Goal: Transaction & Acquisition: Book appointment/travel/reservation

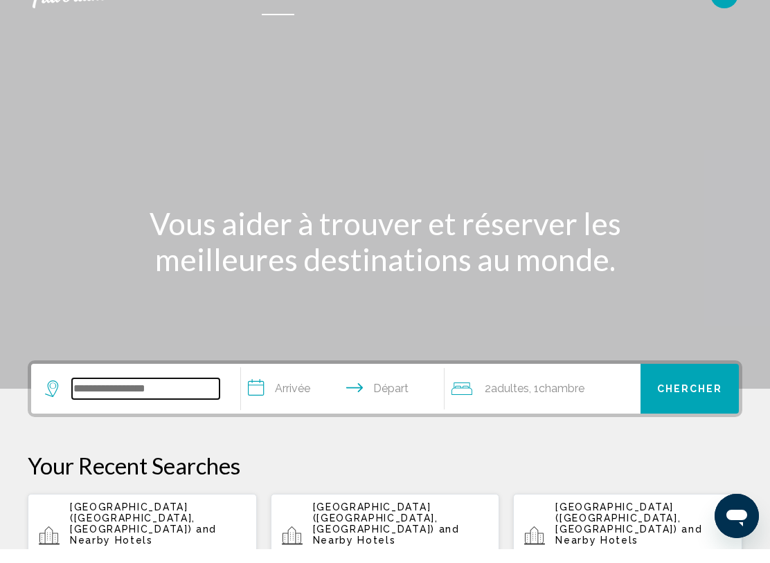
click at [176, 394] on input "Search widget" at bounding box center [145, 402] width 147 height 21
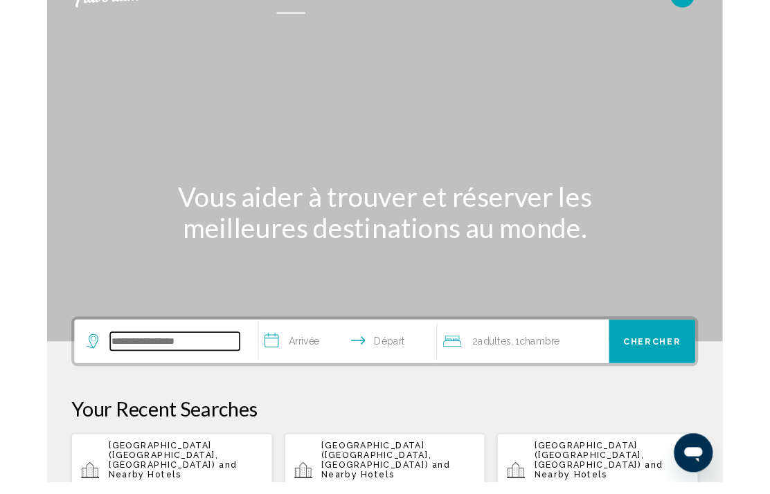
scroll to position [12, 0]
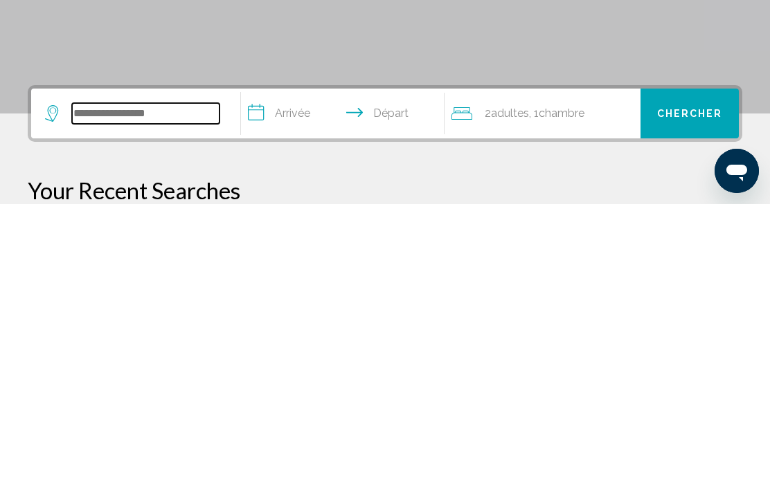
type input "*"
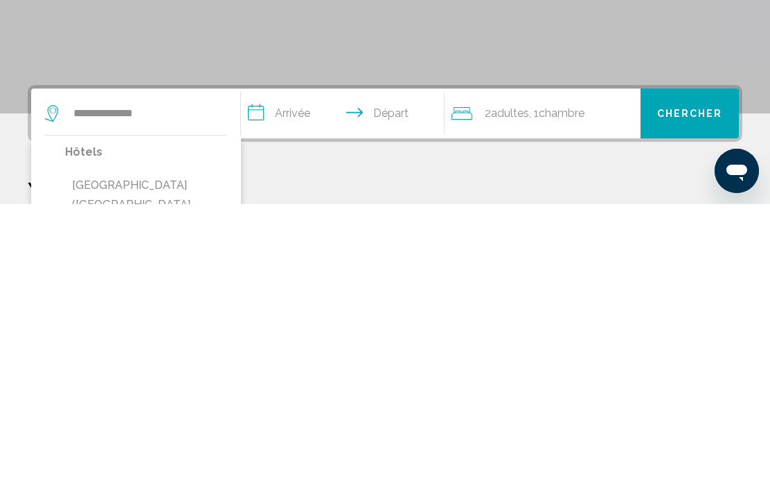
click at [108, 462] on button "[GEOGRAPHIC_DATA] ([GEOGRAPHIC_DATA], [GEOGRAPHIC_DATA])" at bounding box center [146, 494] width 162 height 65
type input "**********"
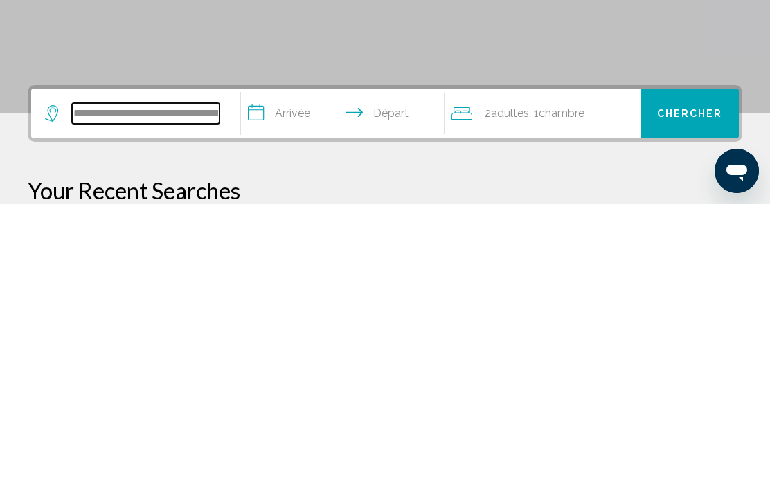
scroll to position [18, 0]
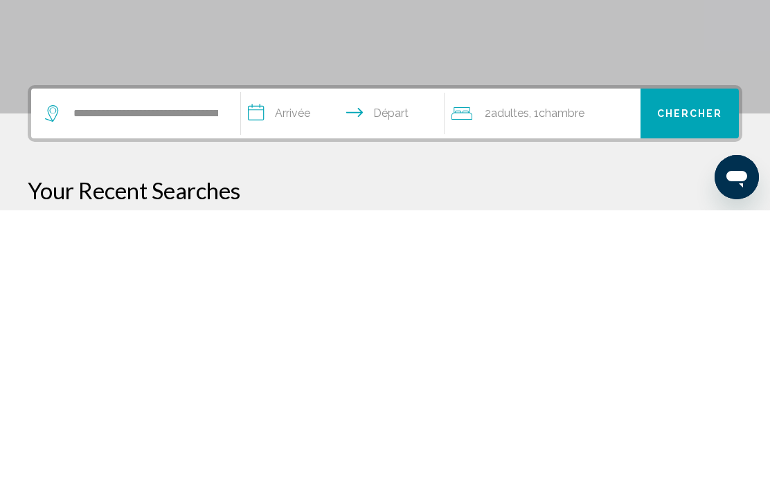
click at [299, 372] on input "**********" at bounding box center [345, 399] width 208 height 54
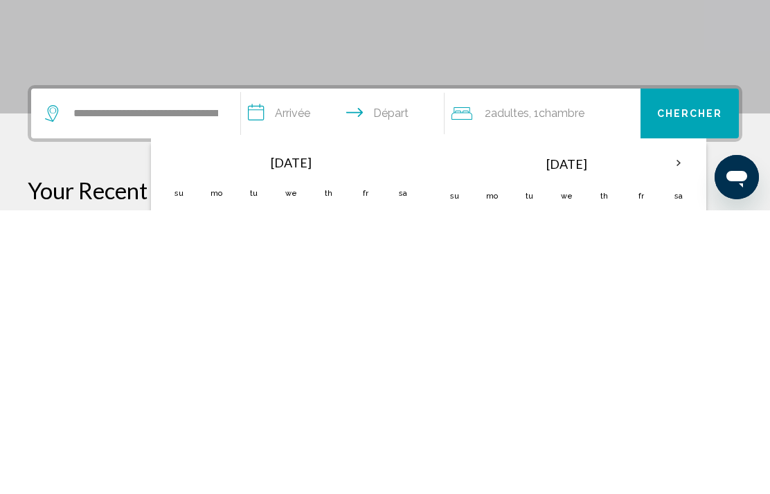
scroll to position [342, 0]
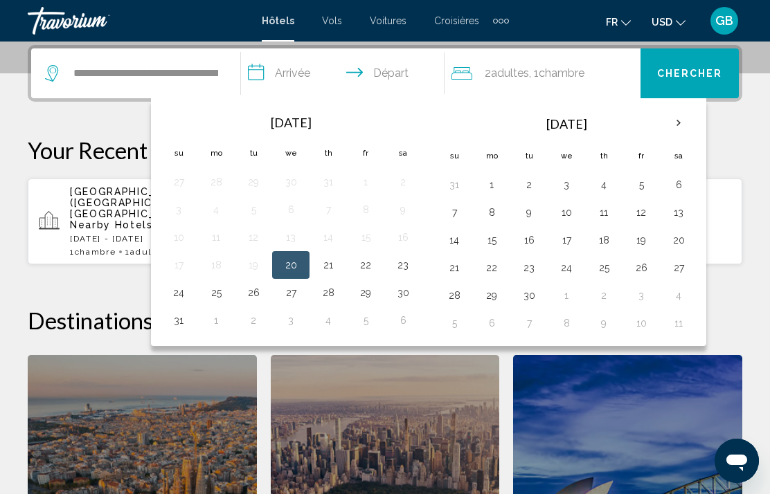
click at [644, 264] on button "26" at bounding box center [641, 267] width 22 height 19
click at [494, 292] on button "29" at bounding box center [491, 295] width 22 height 19
type input "**********"
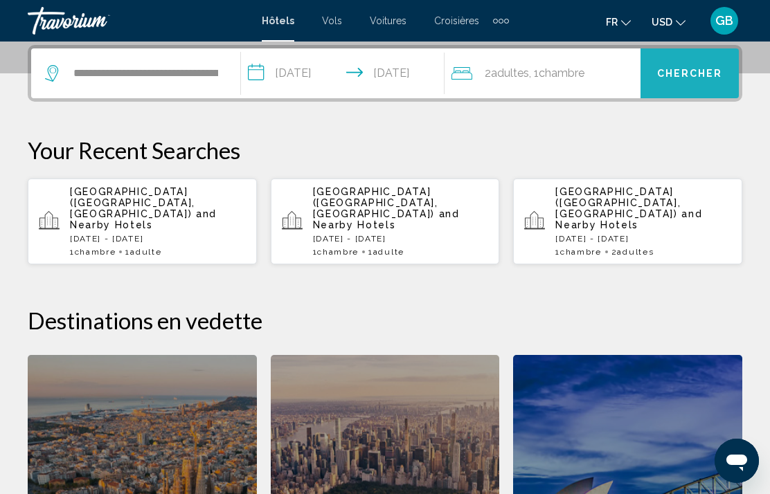
click at [694, 70] on span "Chercher" at bounding box center [690, 74] width 66 height 11
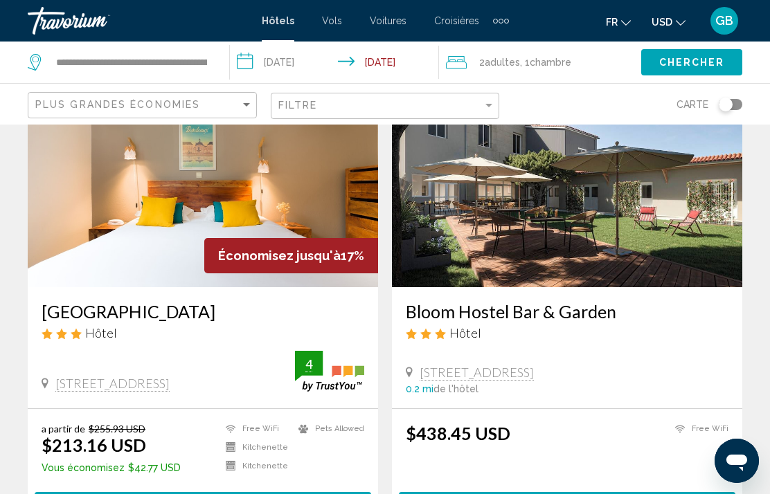
scroll to position [132, 0]
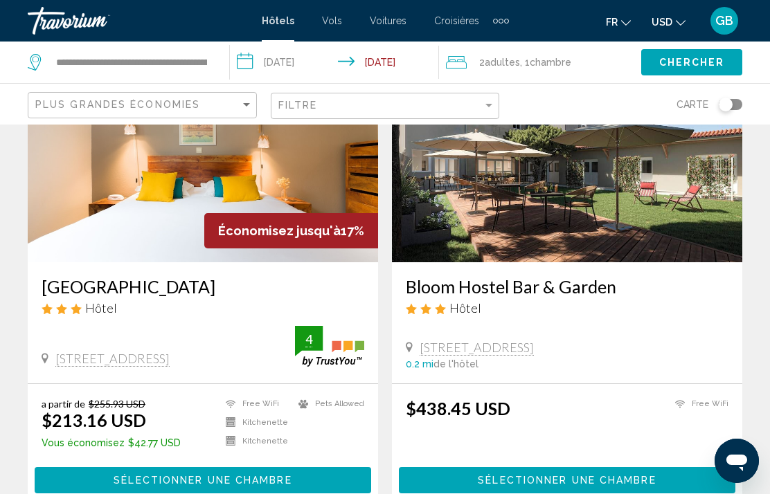
click at [660, 30] on button "USD USD ($) MXN (Mex$) CAD (Can$) GBP (£) EUR (€) AUD (A$) NZD (NZ$) CNY (CN¥)" at bounding box center [668, 22] width 34 height 20
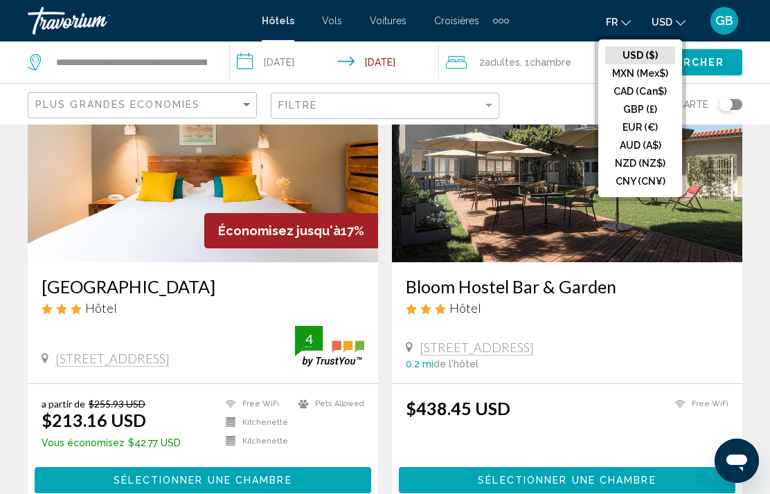
click at [646, 127] on button "EUR (€)" at bounding box center [640, 127] width 70 height 18
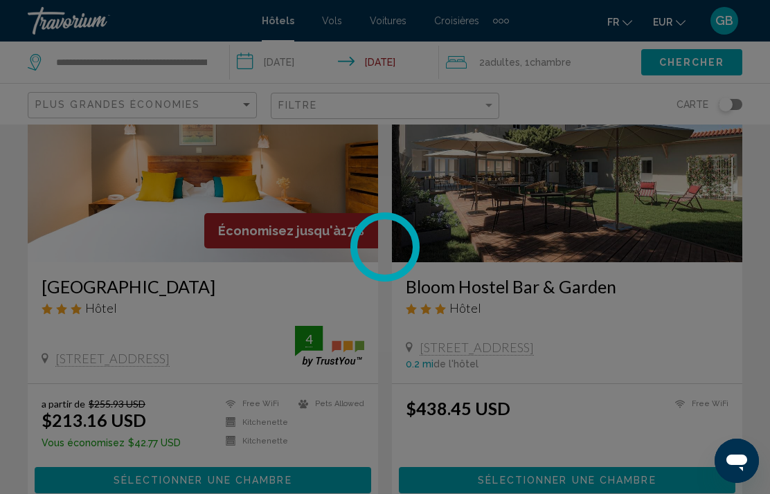
scroll to position [9, 0]
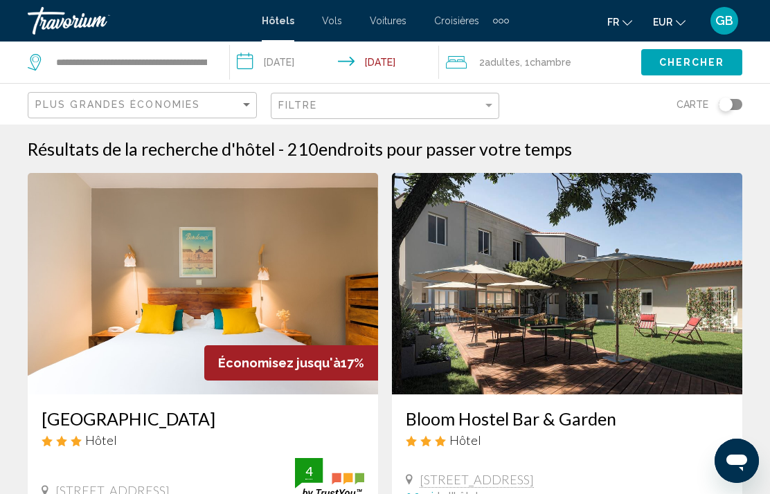
click at [731, 104] on div "Toggle map" at bounding box center [725, 105] width 14 height 14
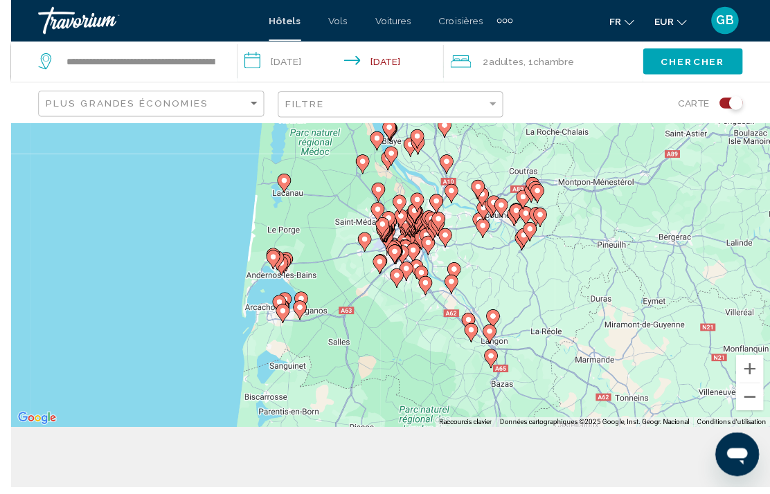
scroll to position [73, 0]
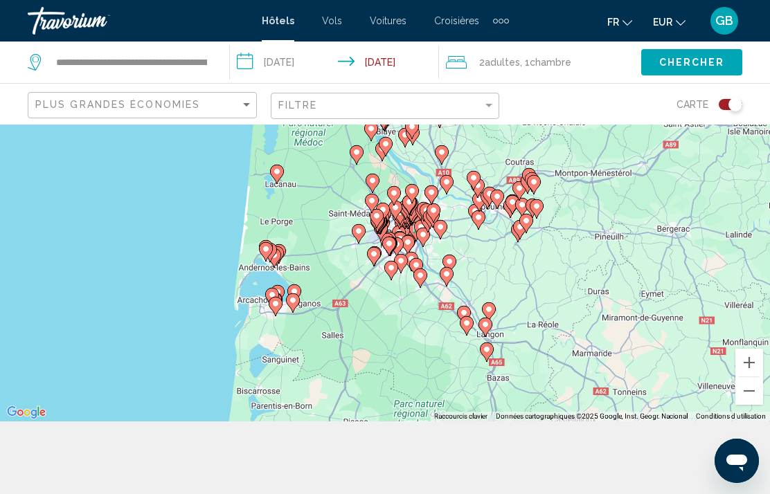
click at [404, 246] on image "Main content" at bounding box center [407, 242] width 8 height 8
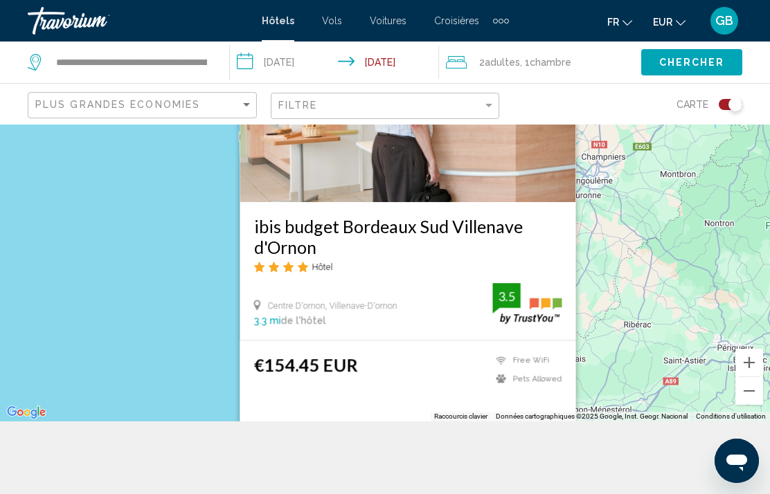
click at [610, 329] on div "Pour naviguer, appuyez sur les touches fléchées. Pour activer le glissement ave…" at bounding box center [385, 237] width 770 height 370
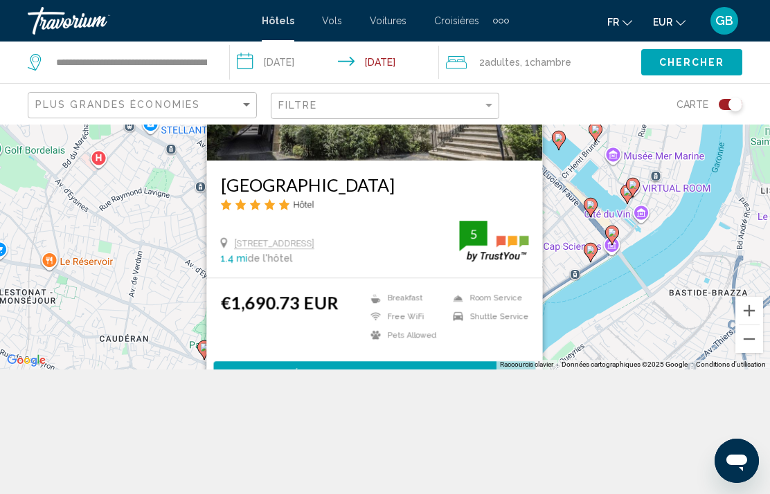
scroll to position [179, 0]
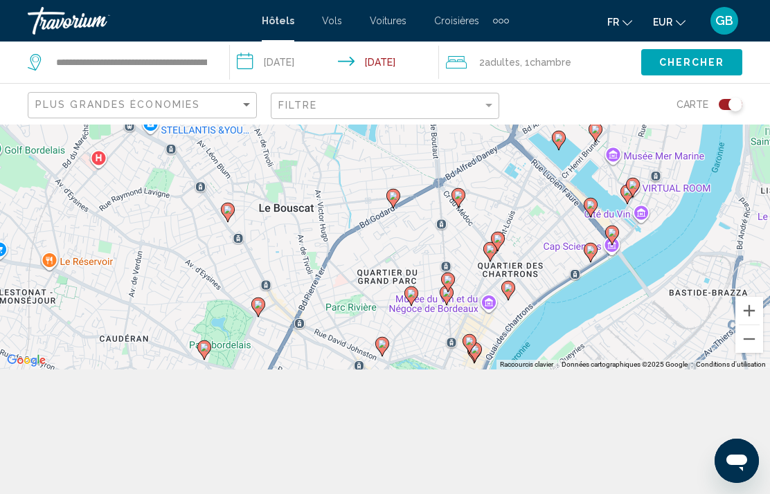
click at [583, 310] on div "Pour activer le glissement avec le clavier, appuyez sur Alt+Entrée. Une fois ce…" at bounding box center [385, 185] width 770 height 370
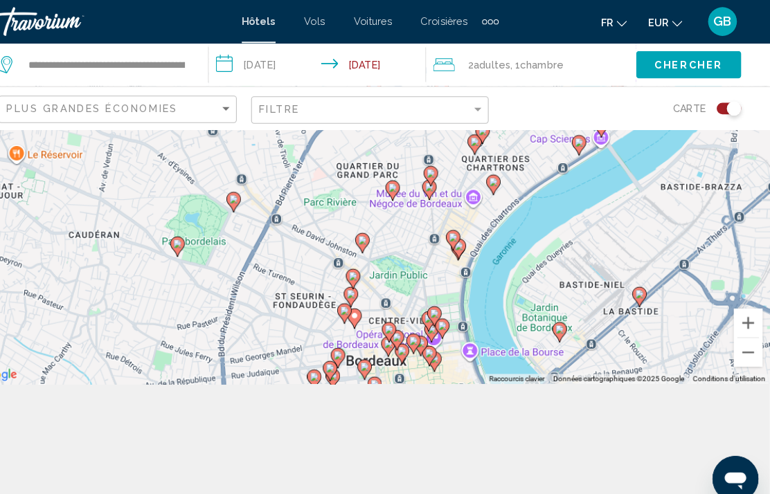
scroll to position [124, 0]
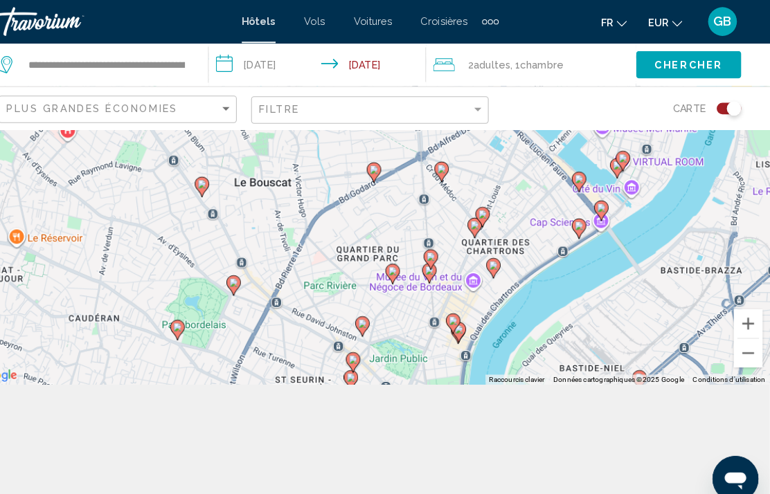
click at [597, 336] on div "Pour activer le glissement avec le clavier, appuyez sur Alt+Entrée. Une fois ce…" at bounding box center [385, 186] width 770 height 370
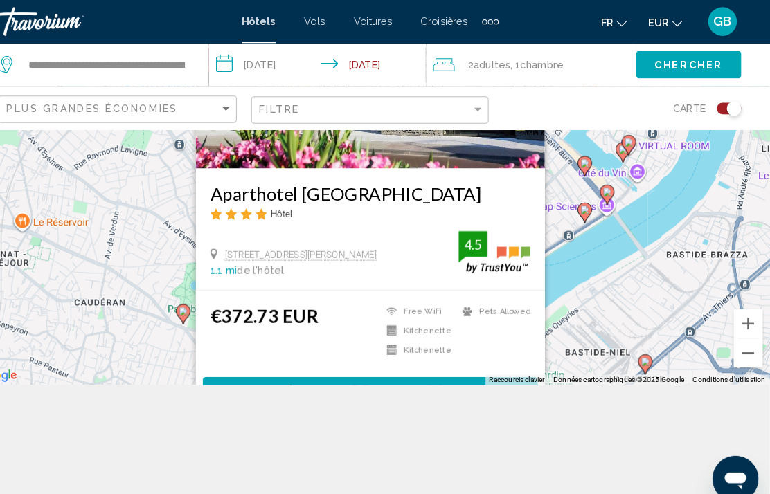
click at [566, 337] on div "Pour activer le glissement avec le clavier, appuyez sur Alt+Entrée. Une fois ce…" at bounding box center [385, 186] width 770 height 370
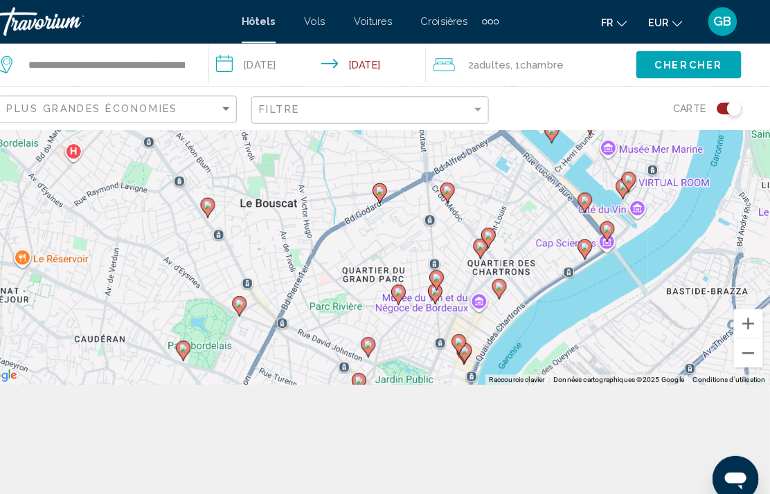
click at [569, 350] on div "Pour activer le glissement avec le clavier, appuyez sur Alt+Entrée. Une fois ce…" at bounding box center [385, 186] width 770 height 370
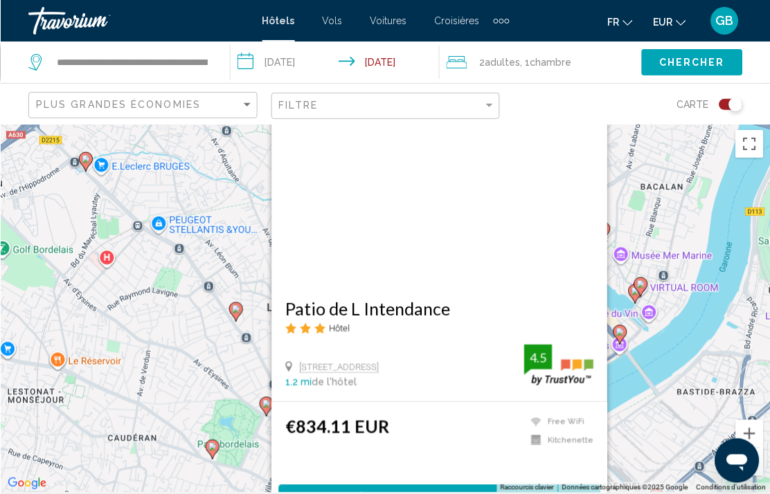
scroll to position [24, 0]
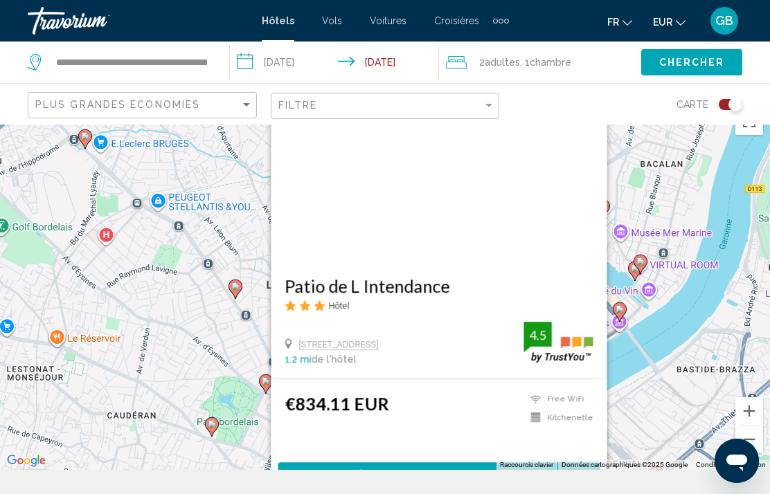
click at [242, 409] on div "Pour activer le glissement avec le clavier, appuyez sur Alt+Entrée. Une fois ce…" at bounding box center [385, 285] width 770 height 370
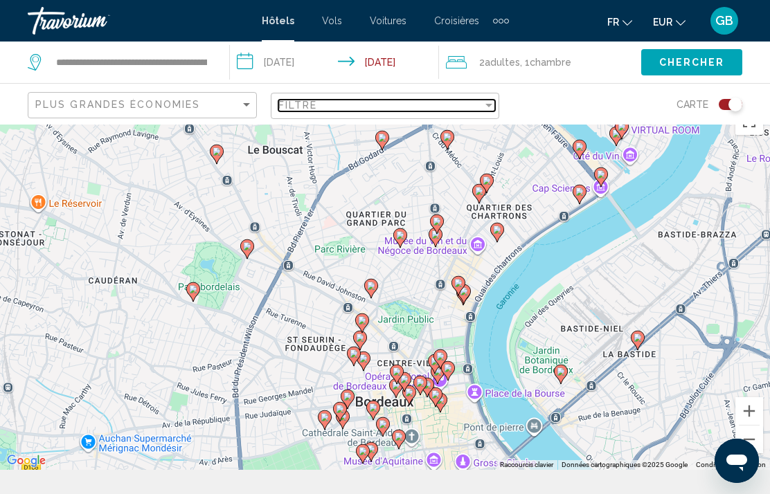
click at [388, 107] on div "Filtre" at bounding box center [380, 105] width 205 height 11
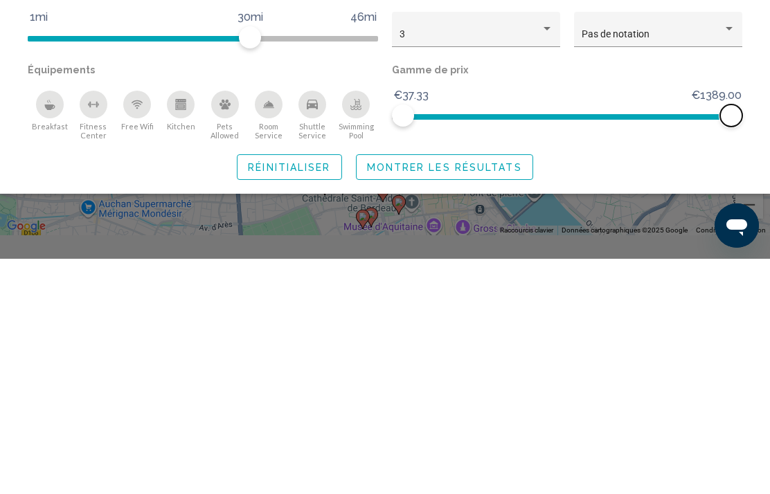
scroll to position [125, 0]
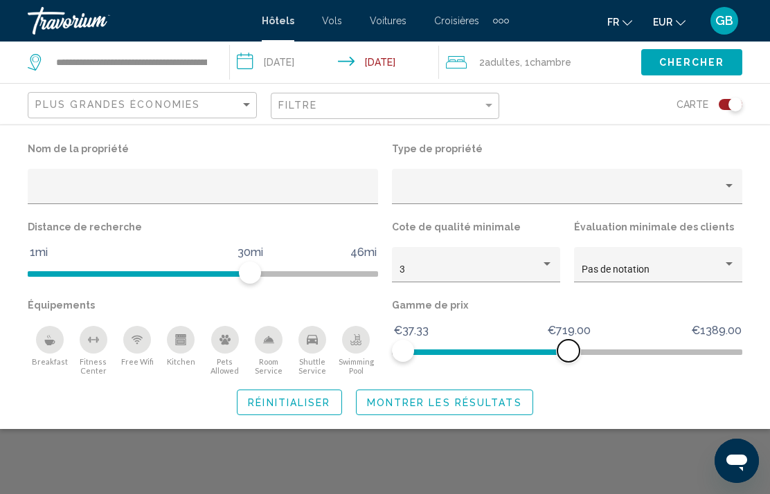
scroll to position [180, 0]
click at [681, 66] on span "Chercher" at bounding box center [692, 62] width 66 height 11
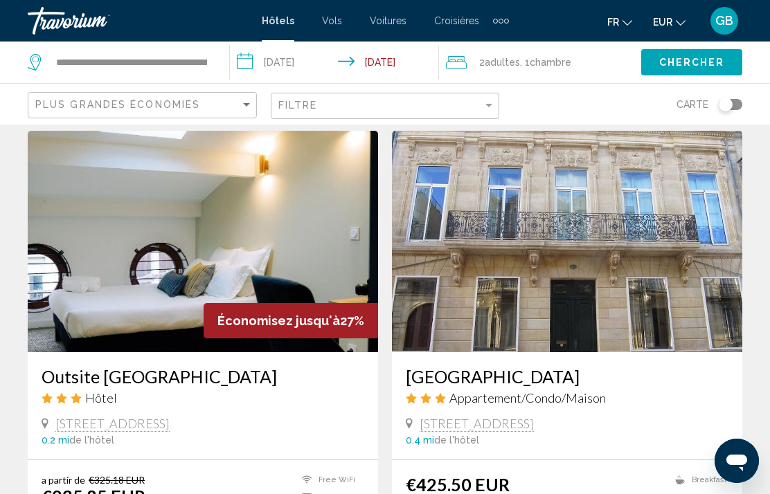
scroll to position [514, 0]
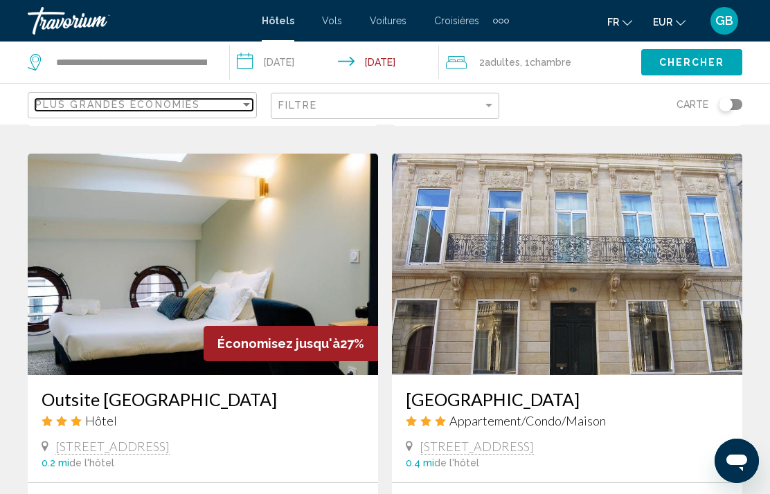
click at [226, 110] on div "Plus grandes économies" at bounding box center [137, 104] width 205 height 11
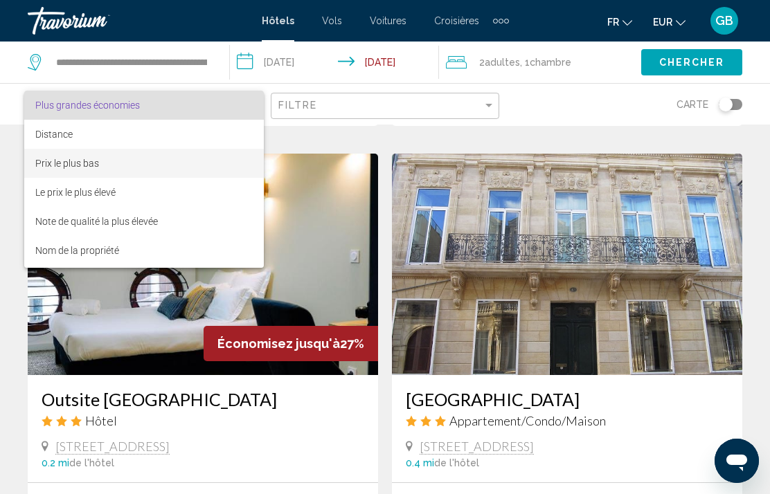
click at [168, 164] on span "Prix le plus bas" at bounding box center [143, 163] width 217 height 29
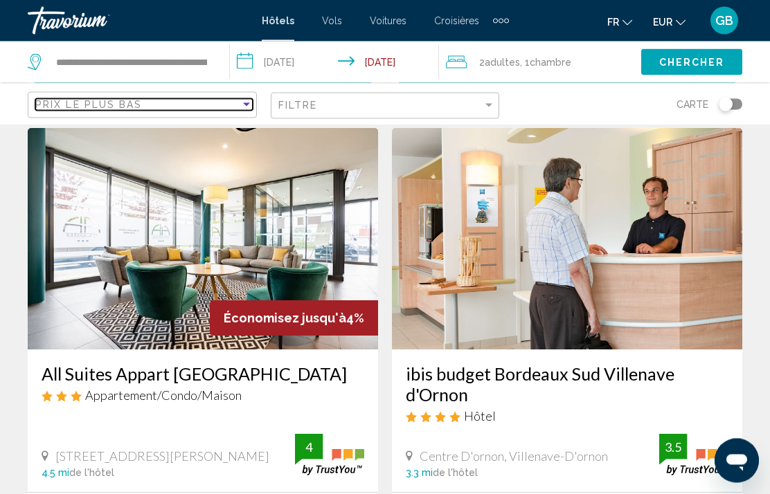
scroll to position [2085, 0]
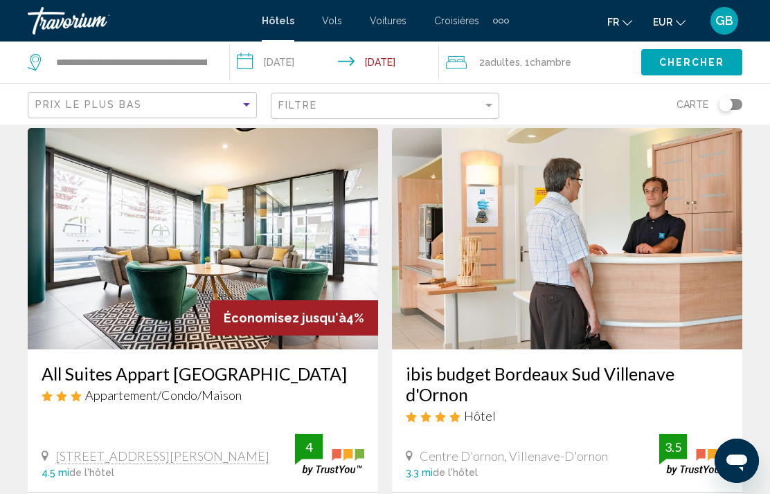
click at [731, 104] on div "Toggle map" at bounding box center [725, 105] width 14 height 14
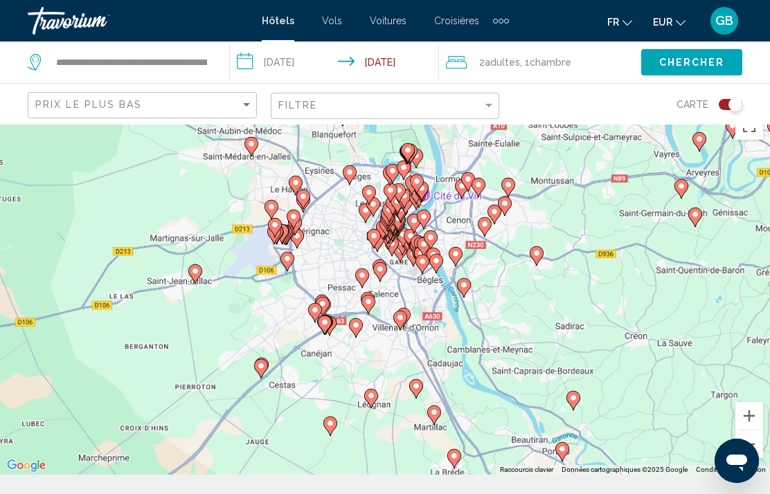
scroll to position [36, 0]
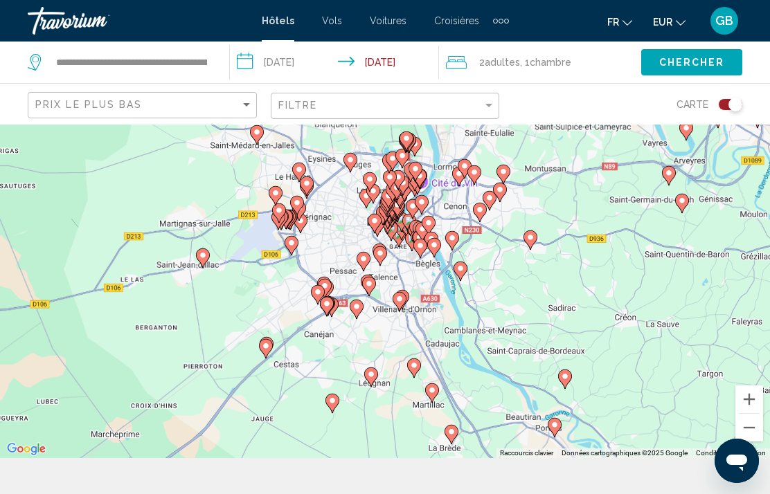
click at [727, 105] on div "Toggle map" at bounding box center [730, 104] width 24 height 11
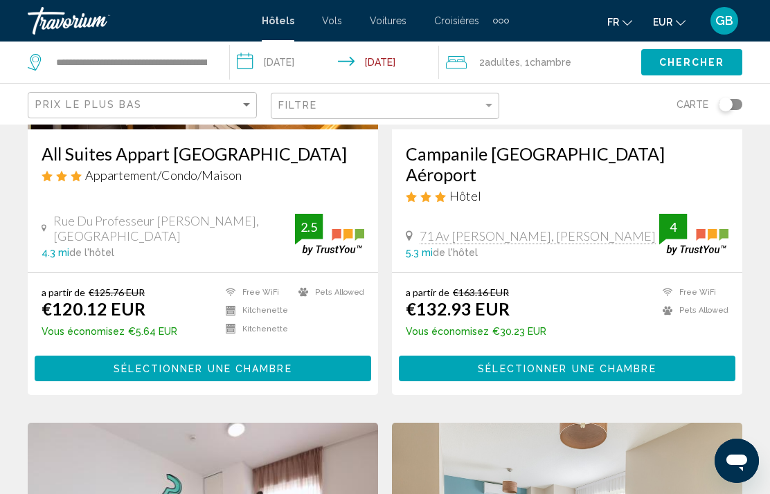
scroll to position [780, 0]
click at [319, 161] on h3 "All Suites Appart [GEOGRAPHIC_DATA]" at bounding box center [203, 154] width 322 height 21
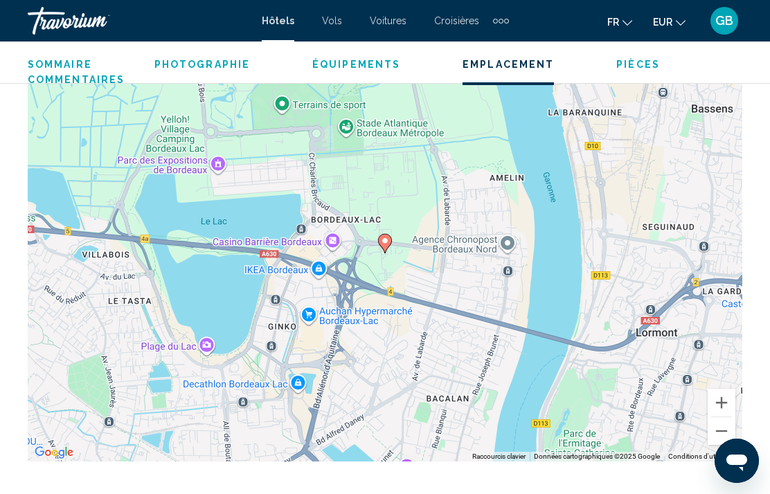
scroll to position [1605, 0]
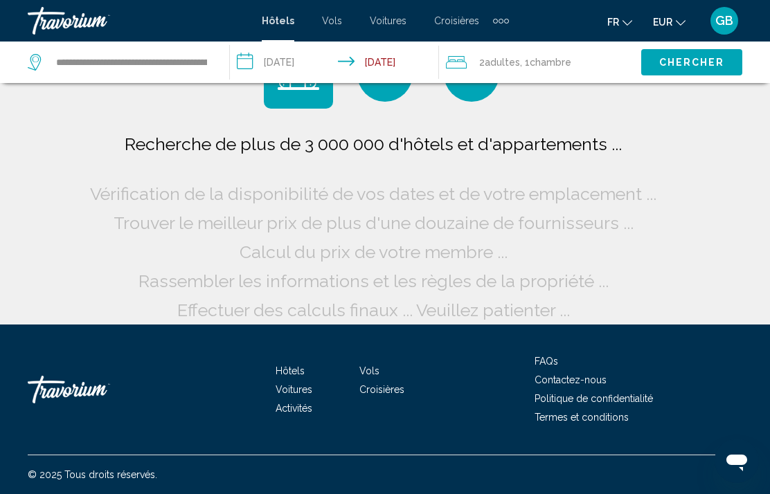
scroll to position [64, 0]
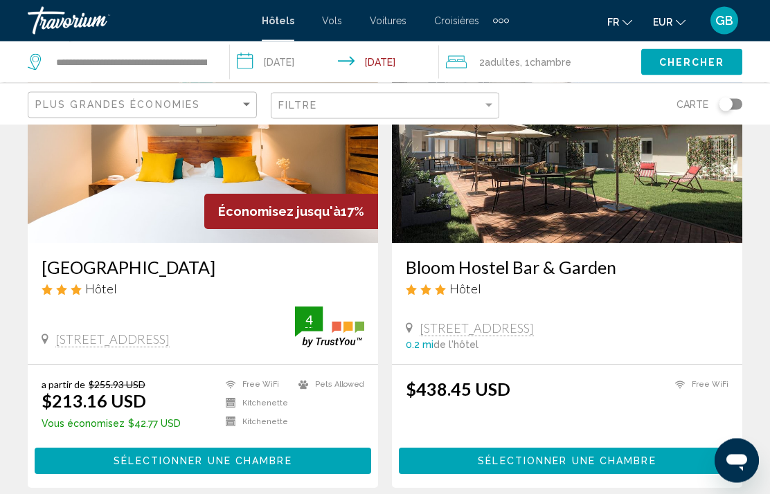
scroll to position [150, 0]
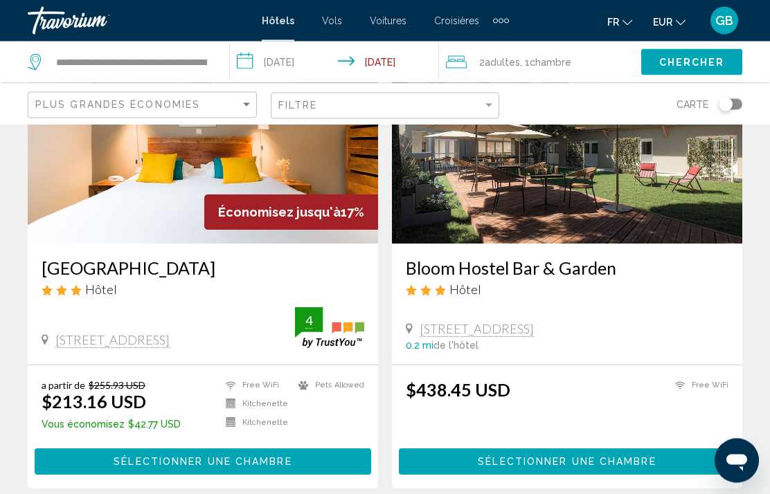
click at [666, 30] on button "EUR USD ($) MXN (Mex$) CAD (Can$) GBP (£) EUR (€) AUD (A$) NZD (NZ$) CNY (CN¥)" at bounding box center [669, 22] width 33 height 20
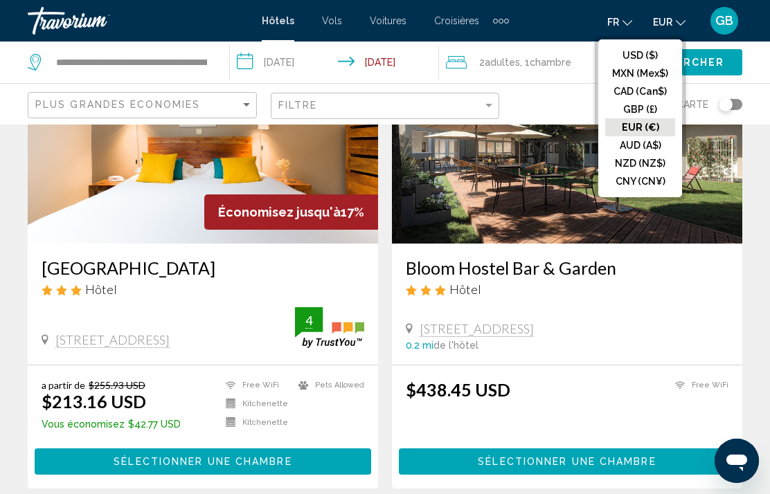
click at [648, 130] on button "EUR (€)" at bounding box center [640, 127] width 70 height 18
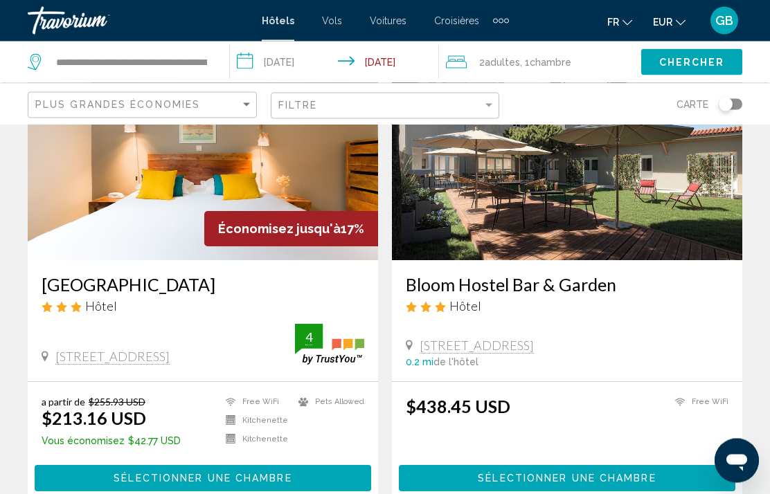
scroll to position [134, 0]
click at [660, 26] on span "EUR" at bounding box center [662, 22] width 19 height 11
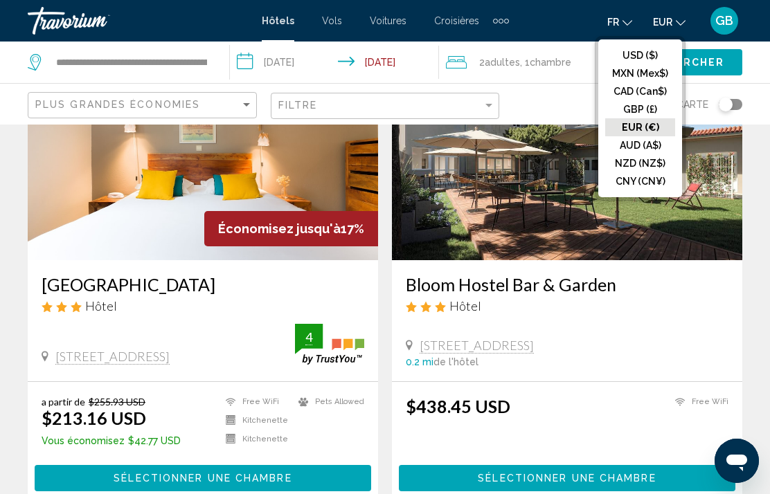
click at [637, 56] on button "USD ($)" at bounding box center [640, 55] width 70 height 18
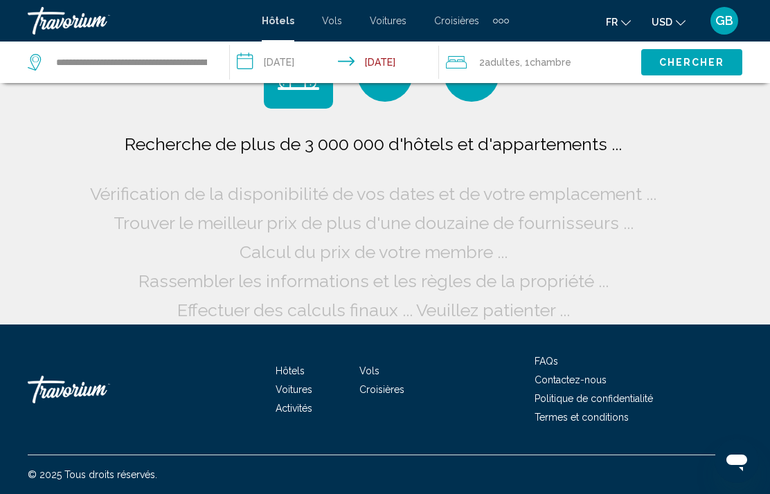
scroll to position [9, 0]
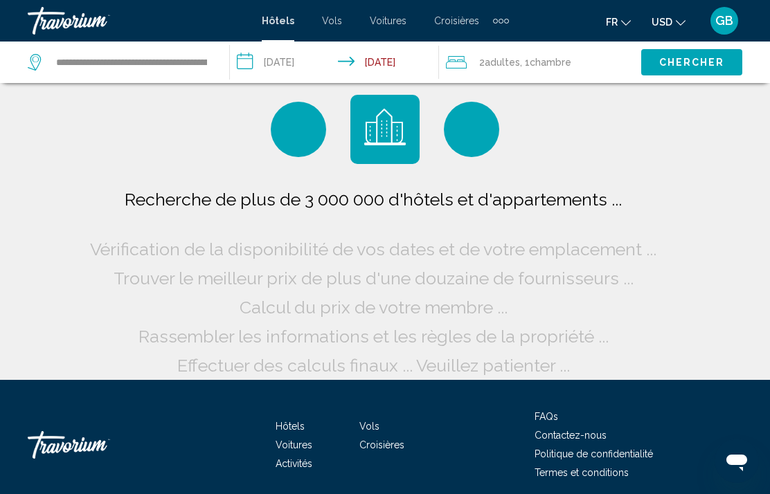
click at [664, 26] on span "USD" at bounding box center [661, 22] width 21 height 11
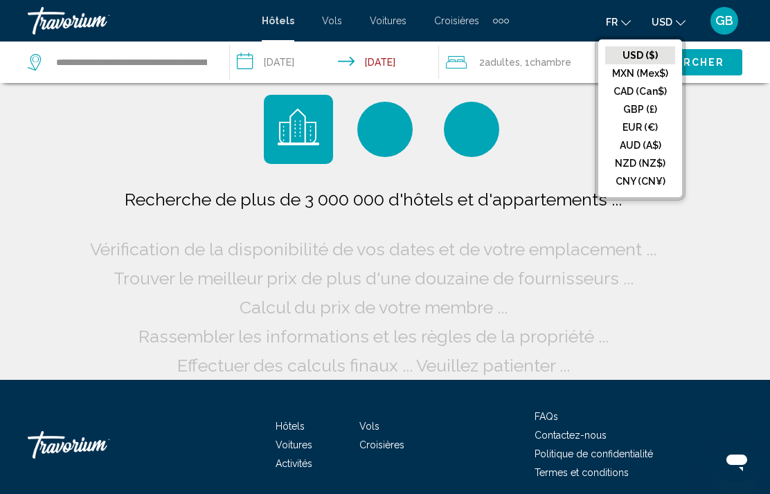
click at [649, 131] on button "EUR (€)" at bounding box center [640, 127] width 70 height 18
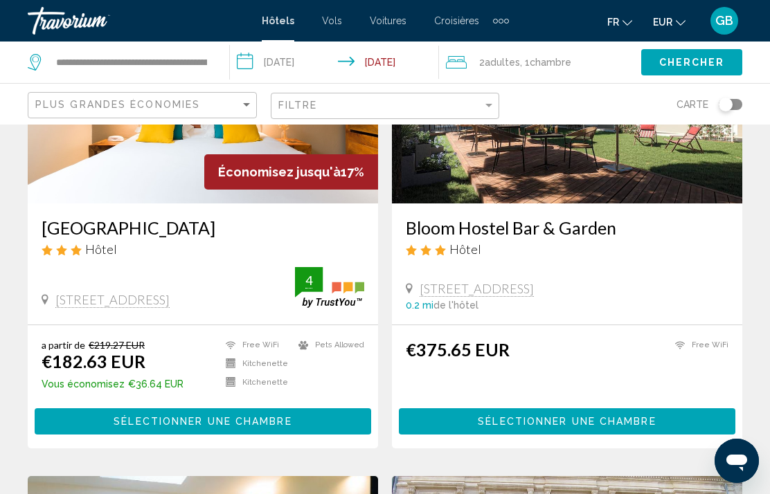
scroll to position [201, 0]
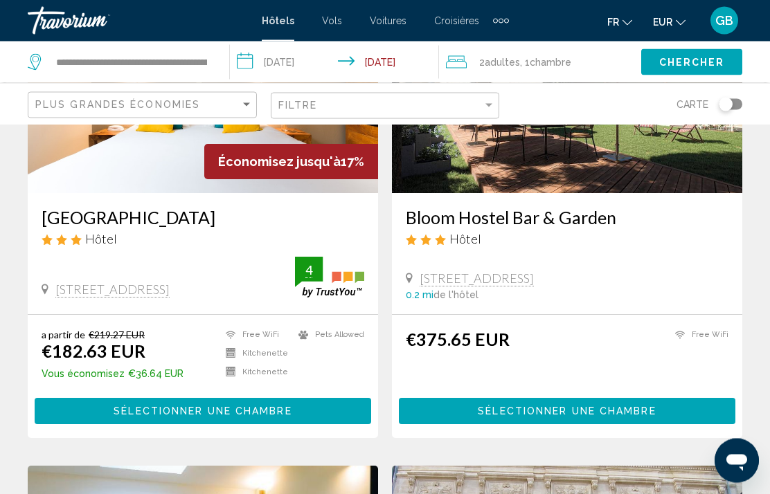
click at [80, 407] on button "Sélectionner une chambre" at bounding box center [203, 412] width 336 height 26
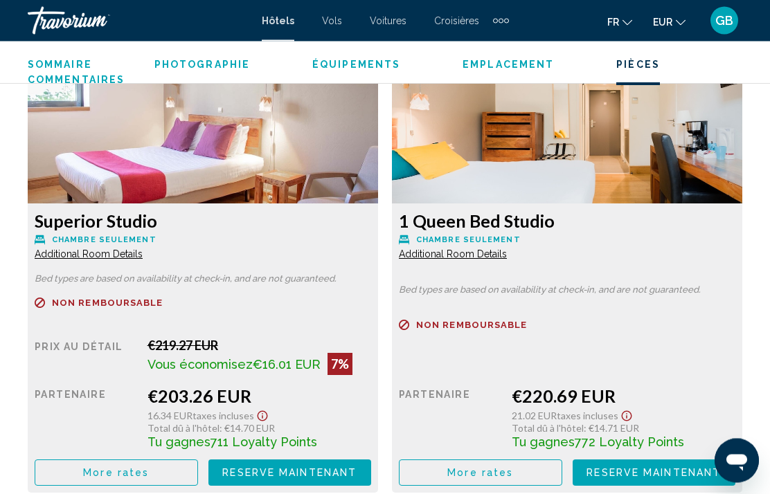
scroll to position [2647, 0]
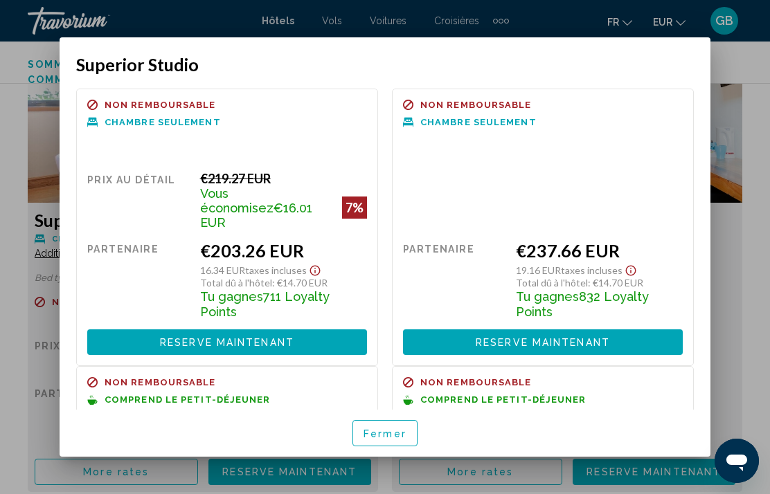
scroll to position [0, 0]
click at [381, 439] on span "Fermer" at bounding box center [384, 433] width 43 height 11
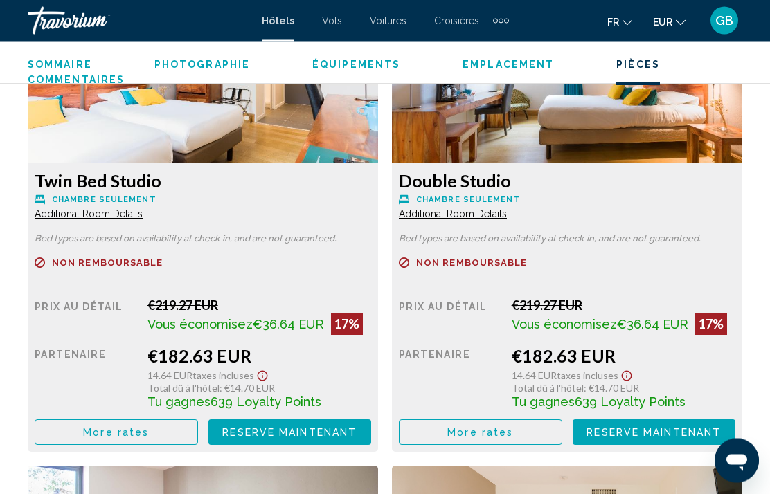
scroll to position [2201, 0]
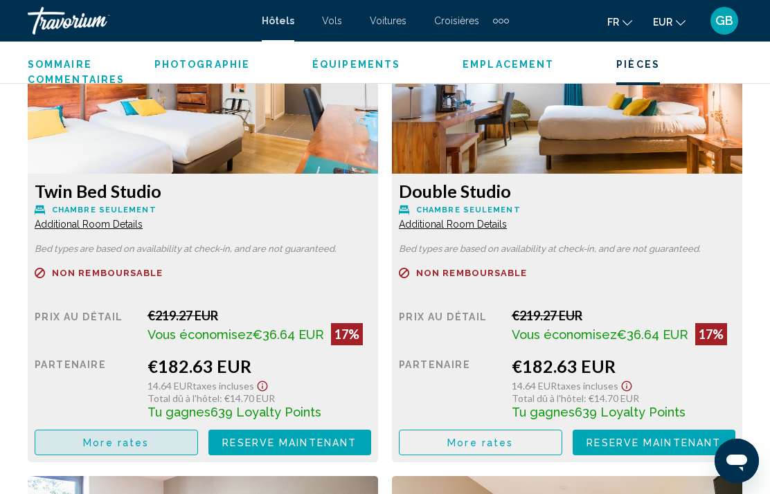
click at [169, 440] on button "More rates" at bounding box center [116, 443] width 163 height 26
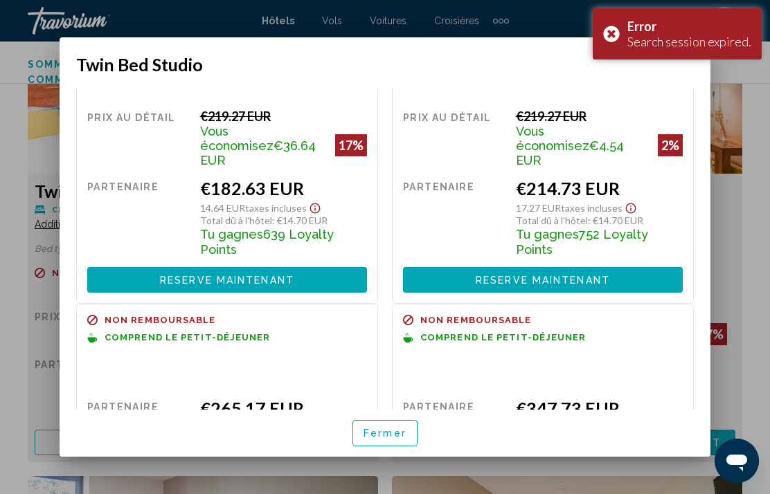
scroll to position [53, 0]
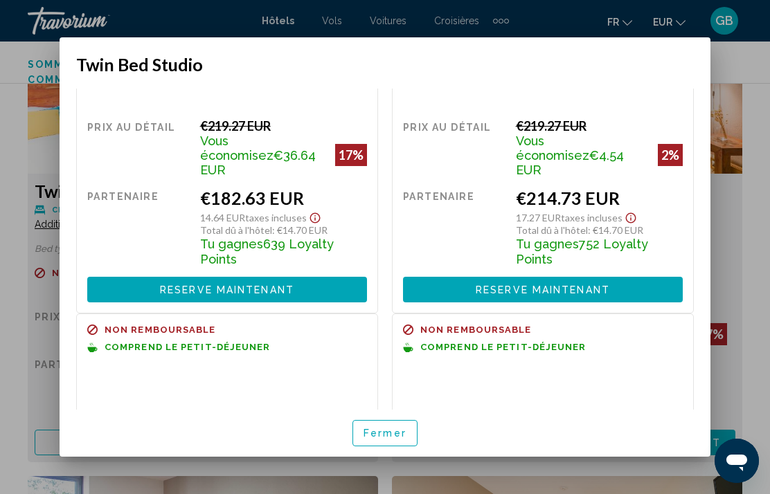
click at [322, 277] on button "Reserve maintenant Plus disponible" at bounding box center [227, 290] width 280 height 26
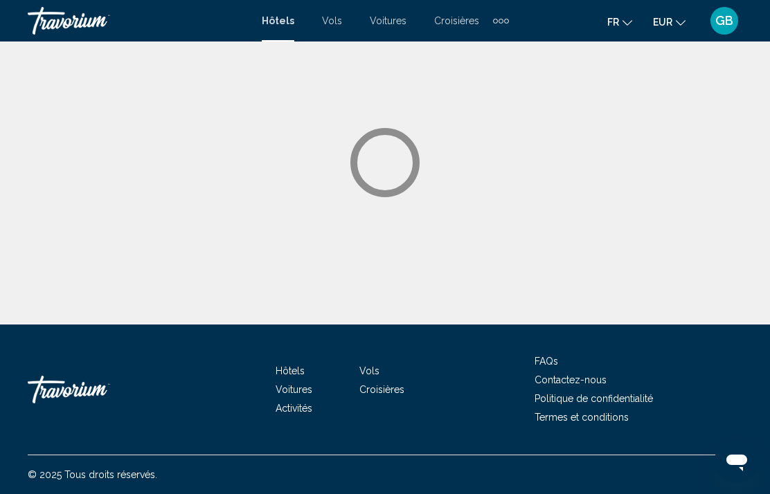
scroll to position [55, 0]
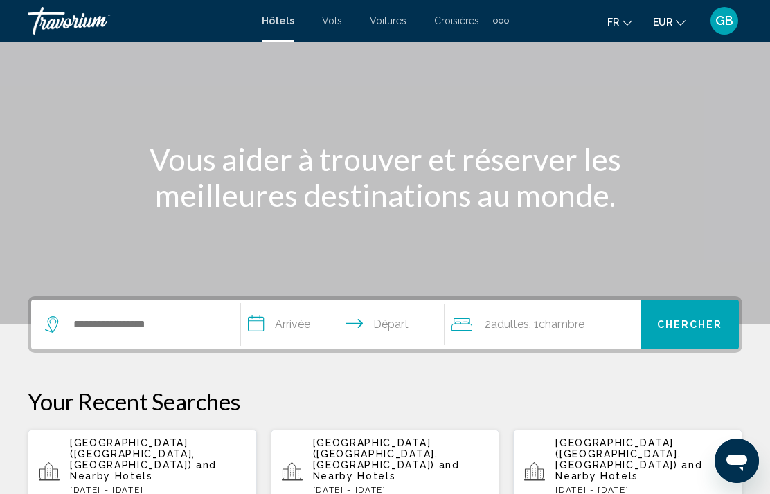
scroll to position [116, 0]
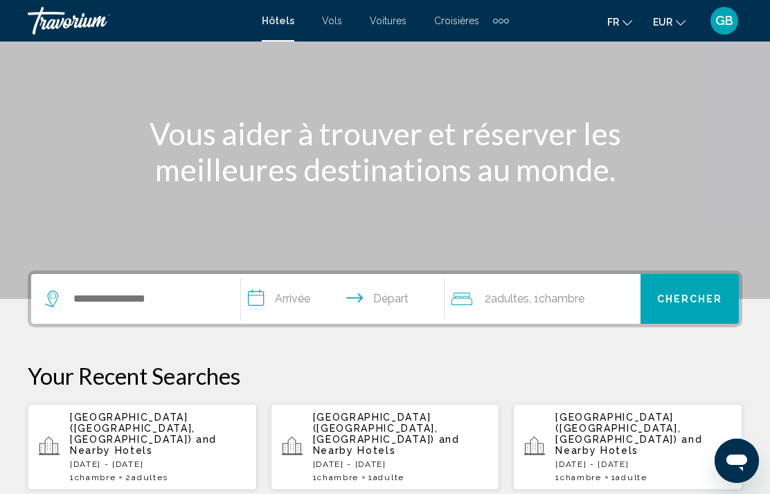
click at [225, 435] on p "Victoria Garden Bordeaux Centre (Bordeaux, FR) and Nearby Hotels" at bounding box center [158, 434] width 176 height 44
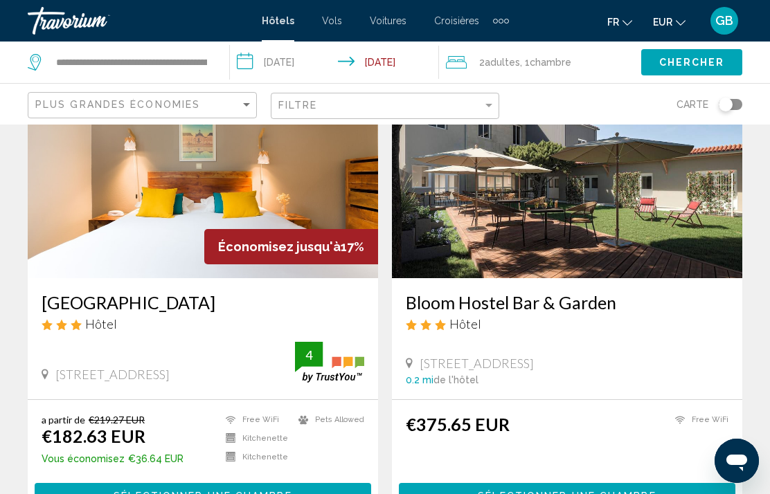
scroll to position [64, 0]
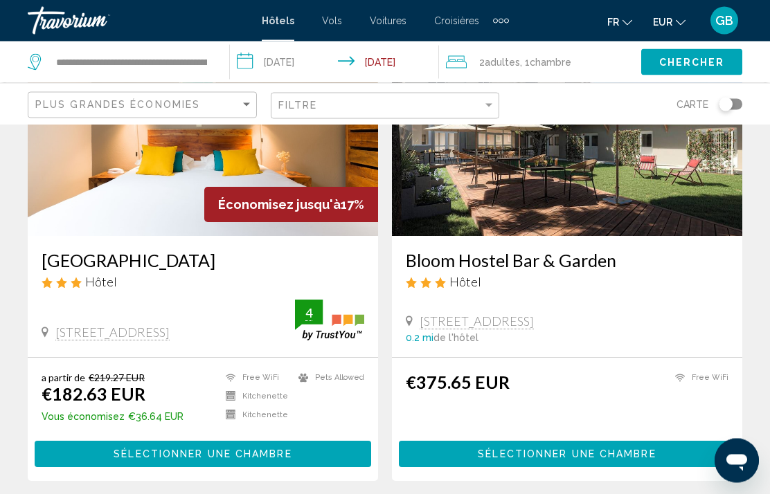
scroll to position [160, 0]
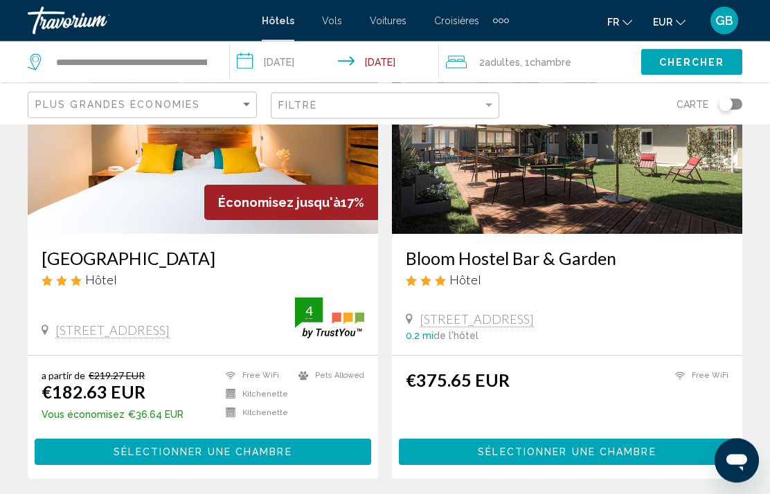
click at [314, 452] on button "Sélectionner une chambre" at bounding box center [203, 452] width 336 height 26
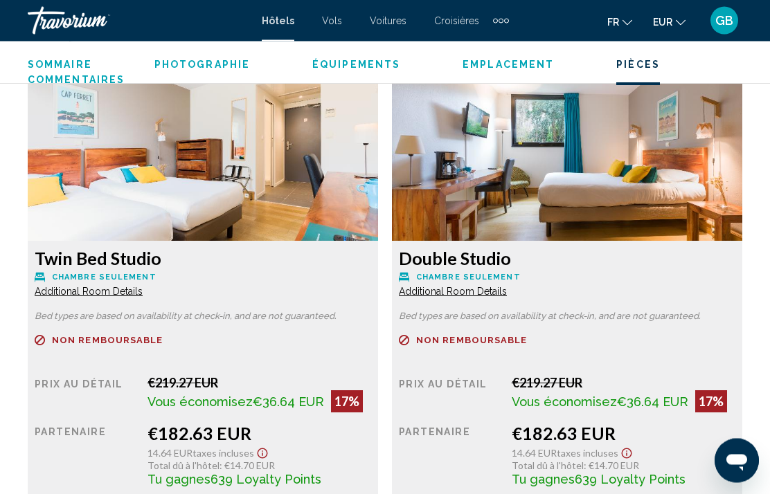
scroll to position [2134, 0]
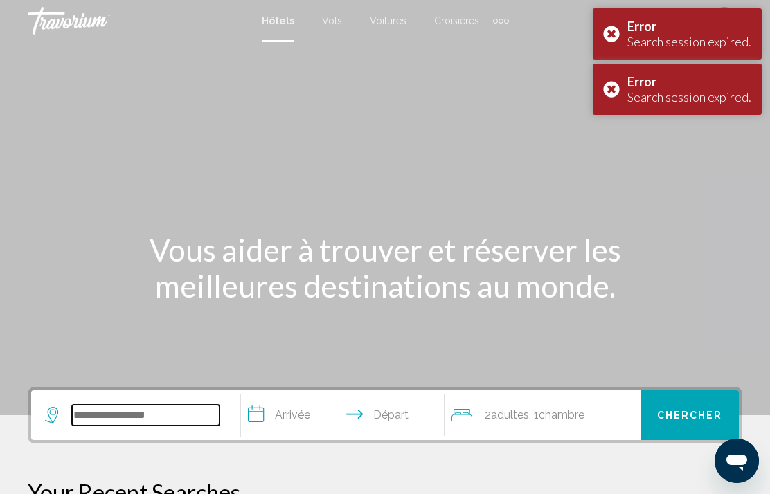
click at [187, 412] on input "Search widget" at bounding box center [145, 415] width 147 height 21
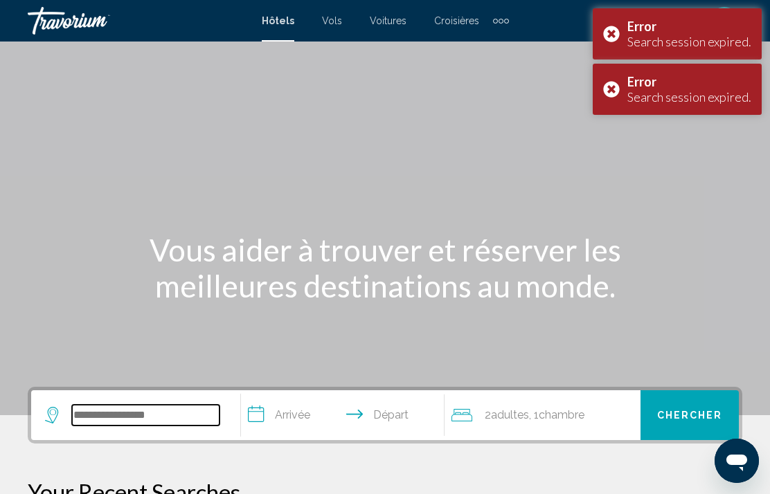
scroll to position [55, 0]
